Goal: Find specific page/section: Find specific page/section

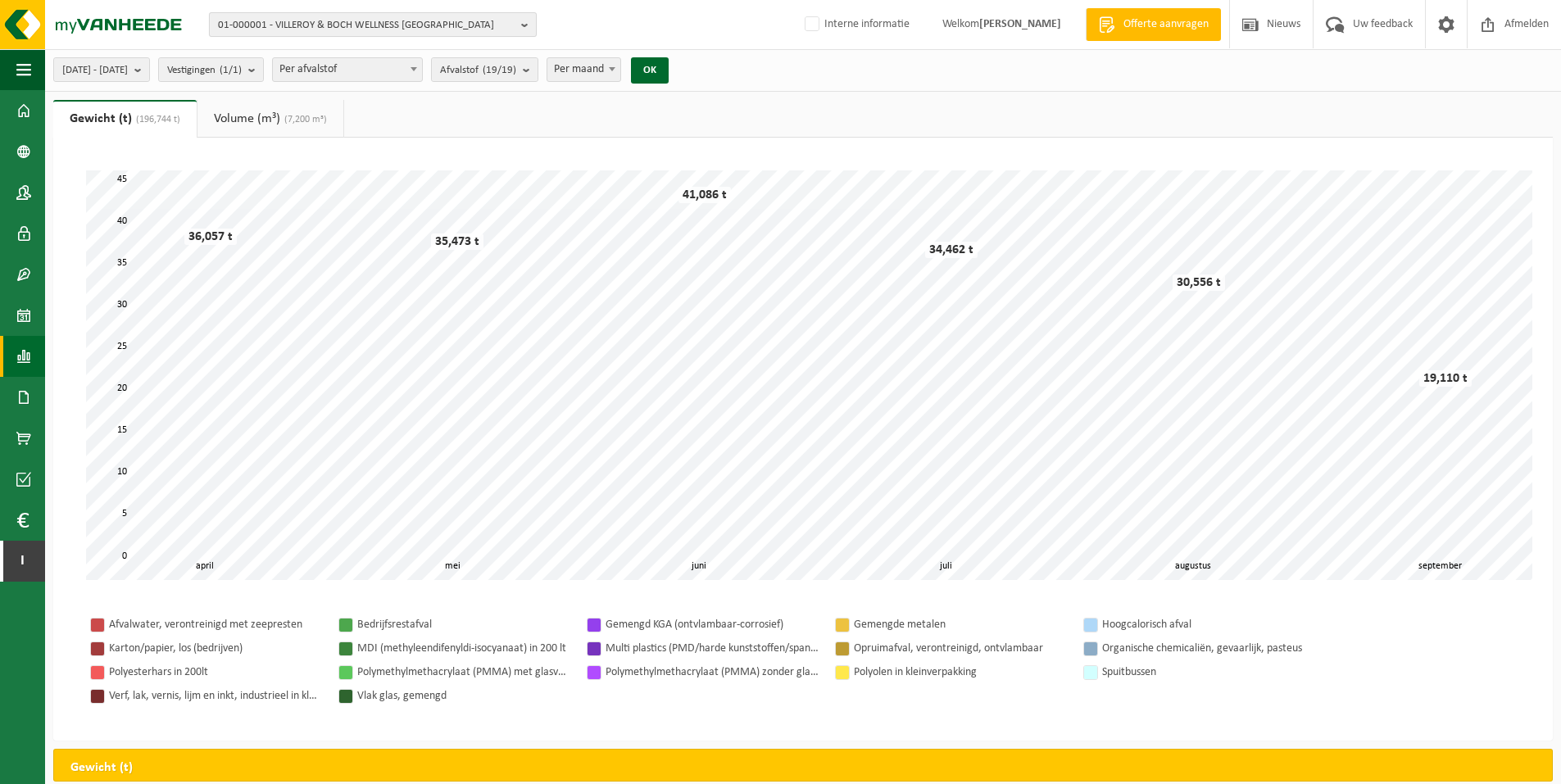
click at [371, 20] on span "01-000001 - VILLEROY & BOCH WELLNESS [GEOGRAPHIC_DATA]" at bounding box center [367, 25] width 297 height 24
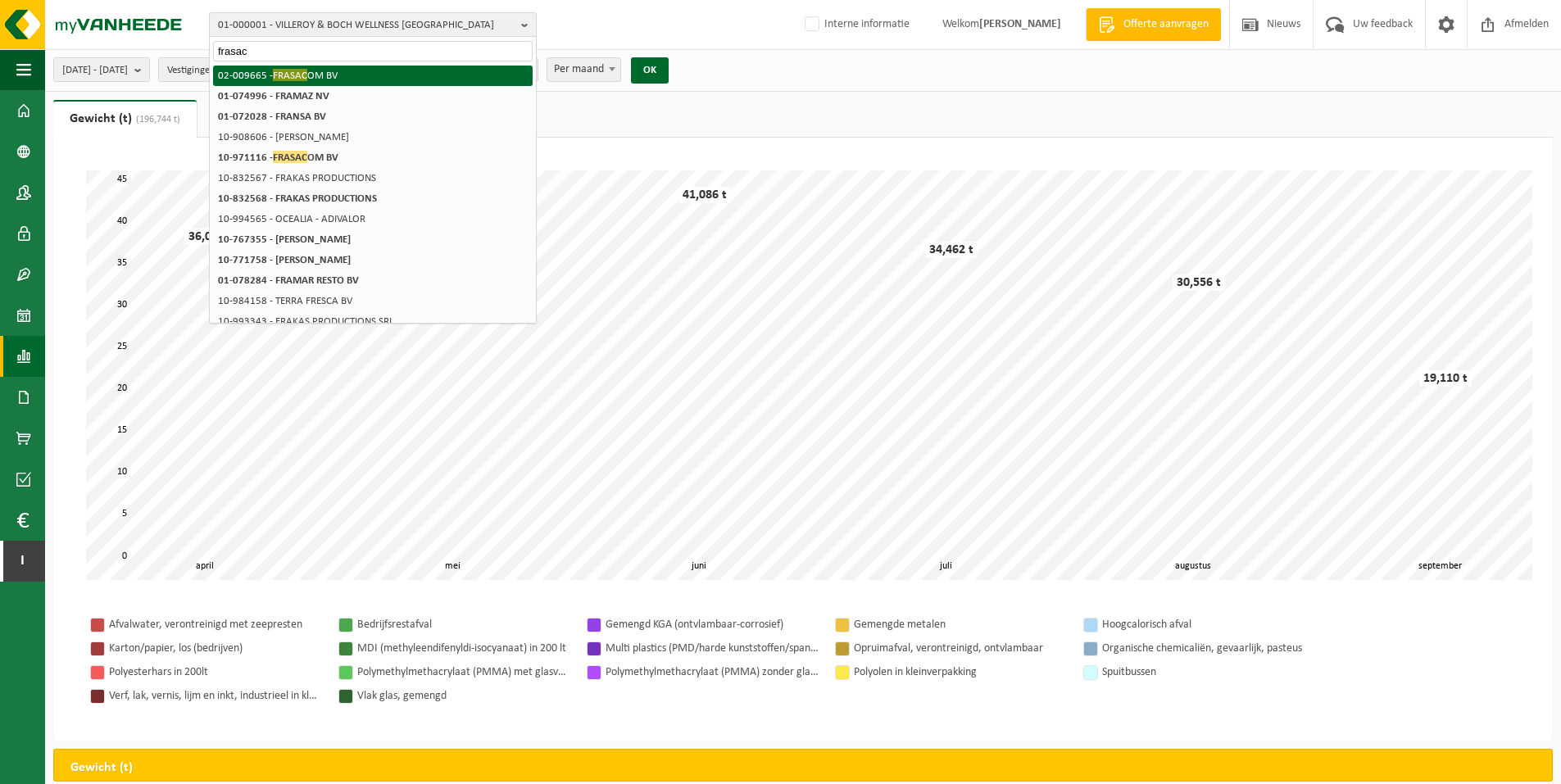
type input "frasac"
click at [335, 83] on li "02-009665 - FRASAC OM BV" at bounding box center [373, 76] width 320 height 20
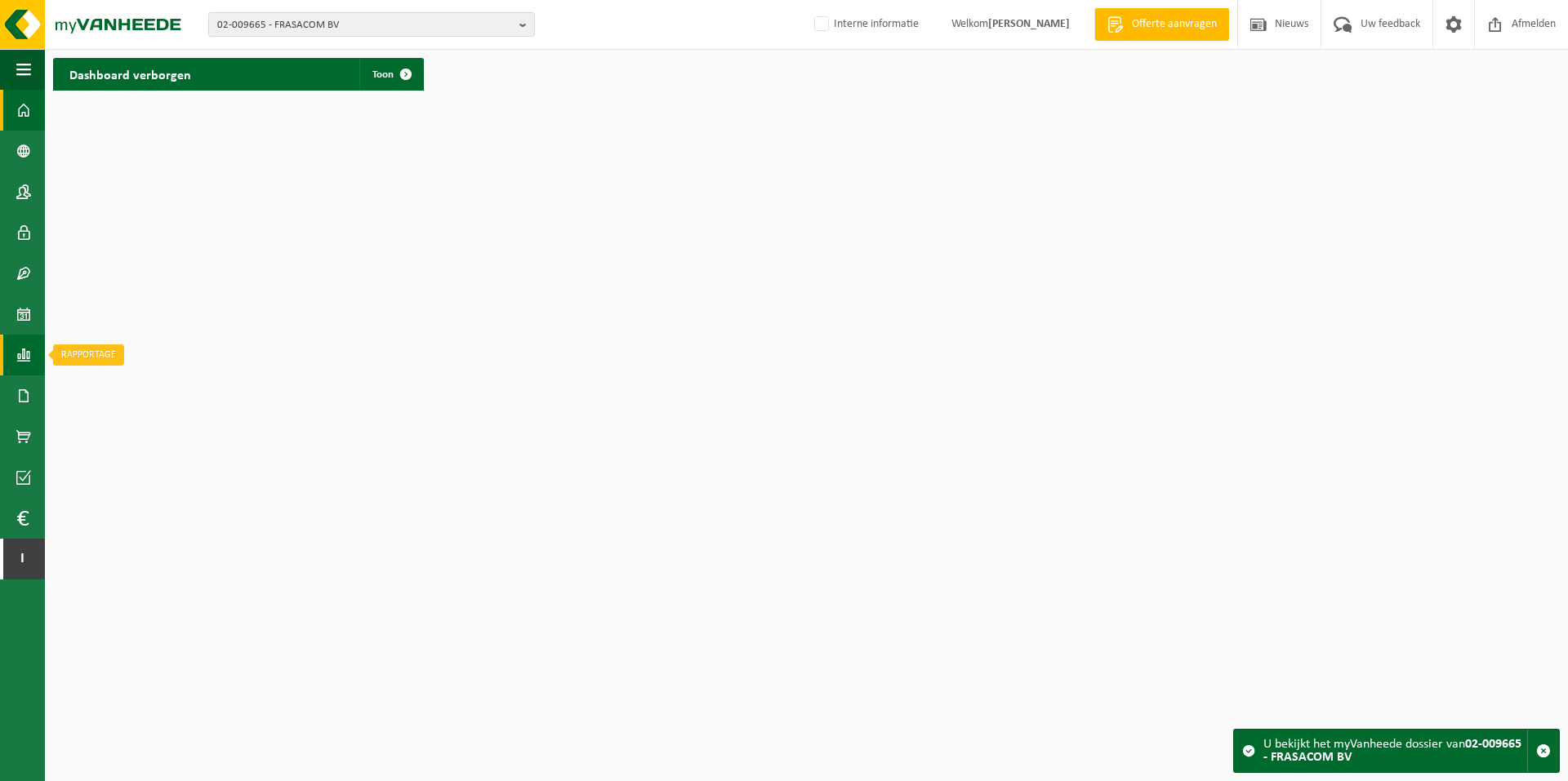
click at [24, 354] on span at bounding box center [23, 354] width 14 height 41
click at [84, 381] on link "In lijstvorm" at bounding box center [118, 389] width 140 height 31
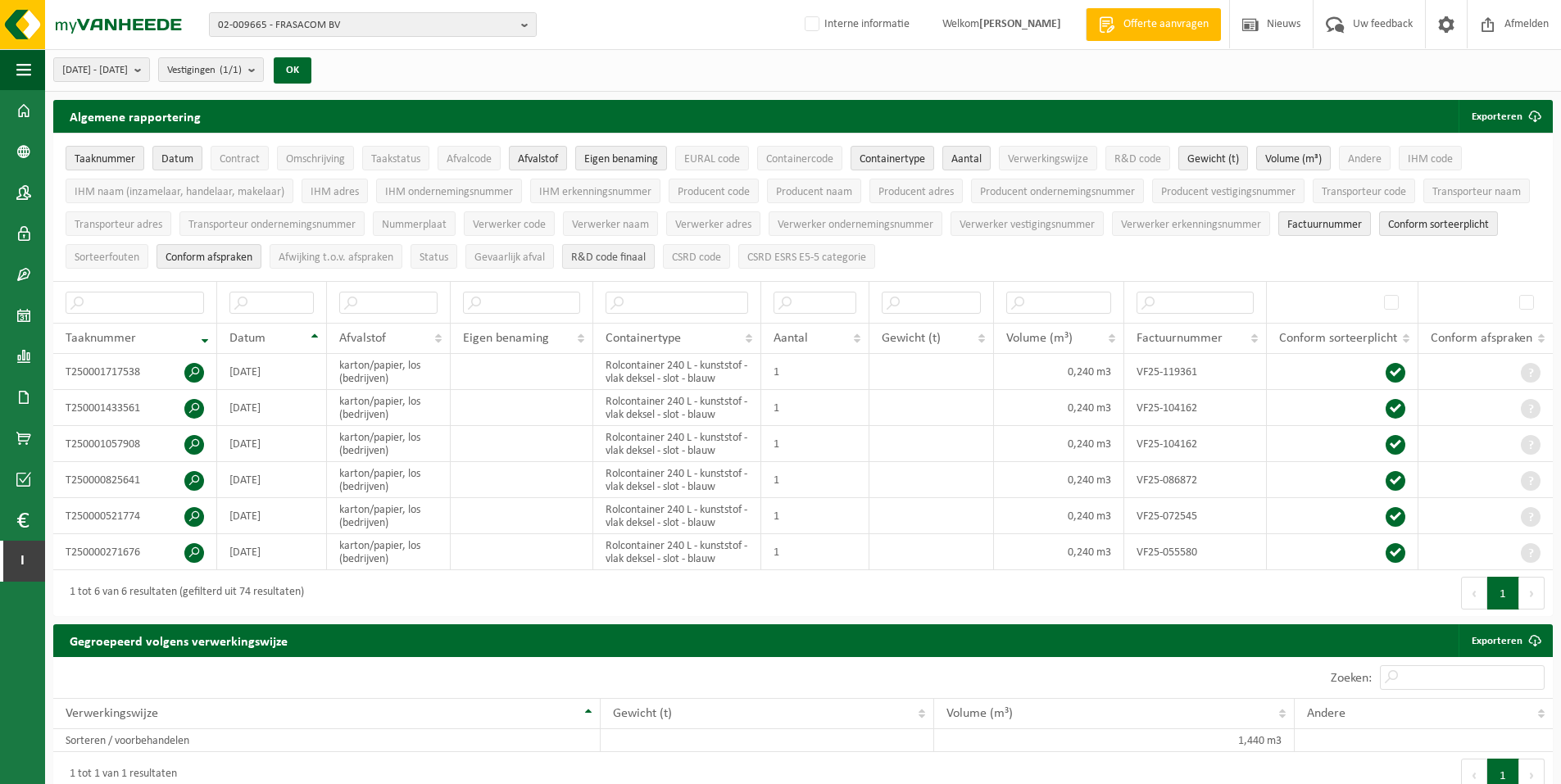
click at [598, 255] on span "R&D code finaal" at bounding box center [608, 257] width 74 height 13
